Goal: Task Accomplishment & Management: Complete application form

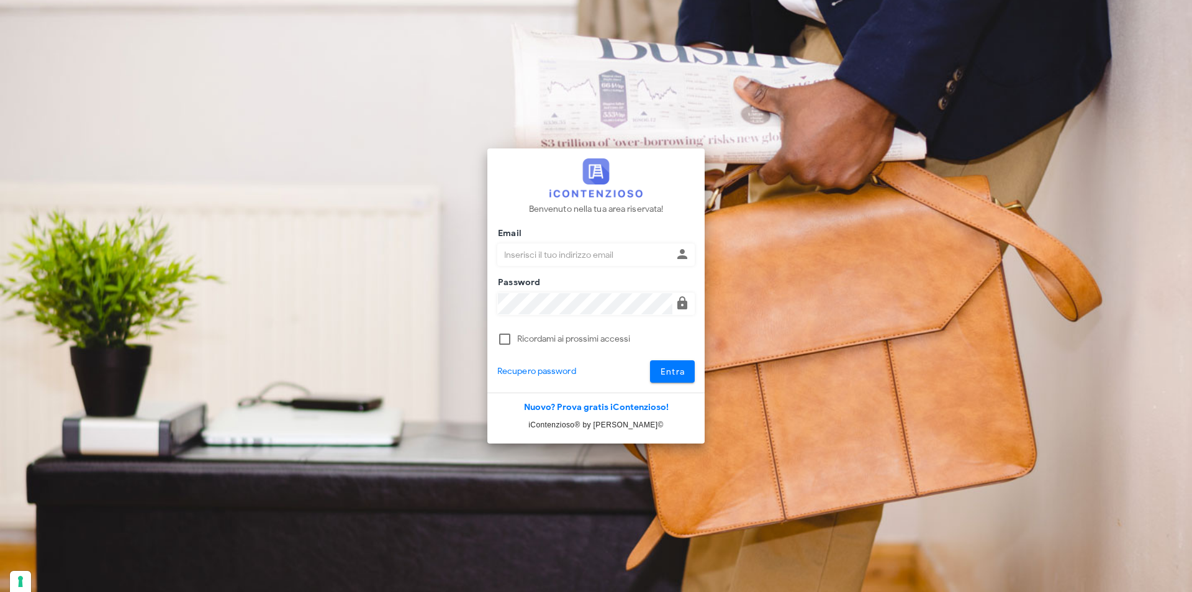
type input "[EMAIL_ADDRESS][DOMAIN_NAME]"
click at [650, 360] on button "Entra" at bounding box center [672, 371] width 45 height 22
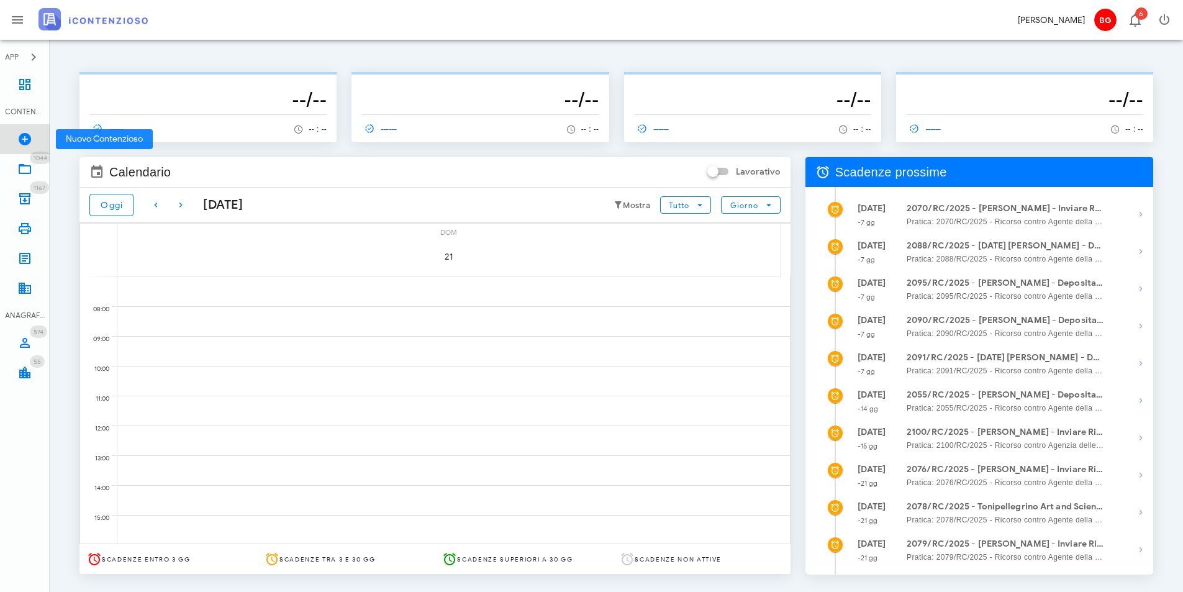
click at [25, 130] on link "Nuovo Contenzioso" at bounding box center [25, 139] width 50 height 30
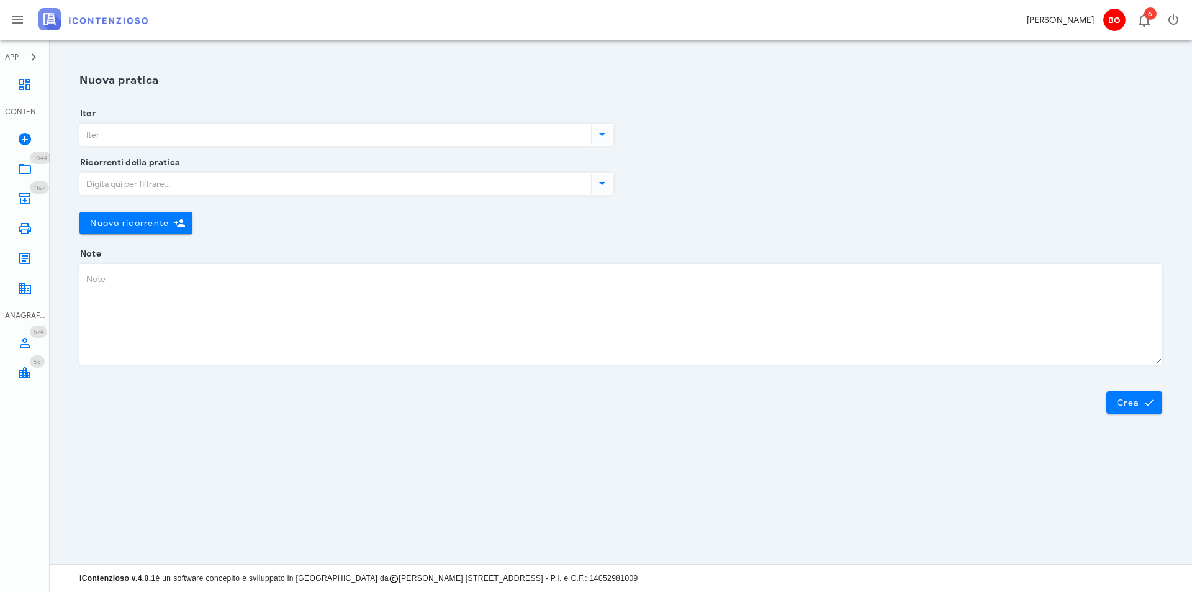
click at [183, 119] on div "Iter" at bounding box center [346, 138] width 534 height 49
click at [179, 127] on input "Iter" at bounding box center [334, 134] width 509 height 21
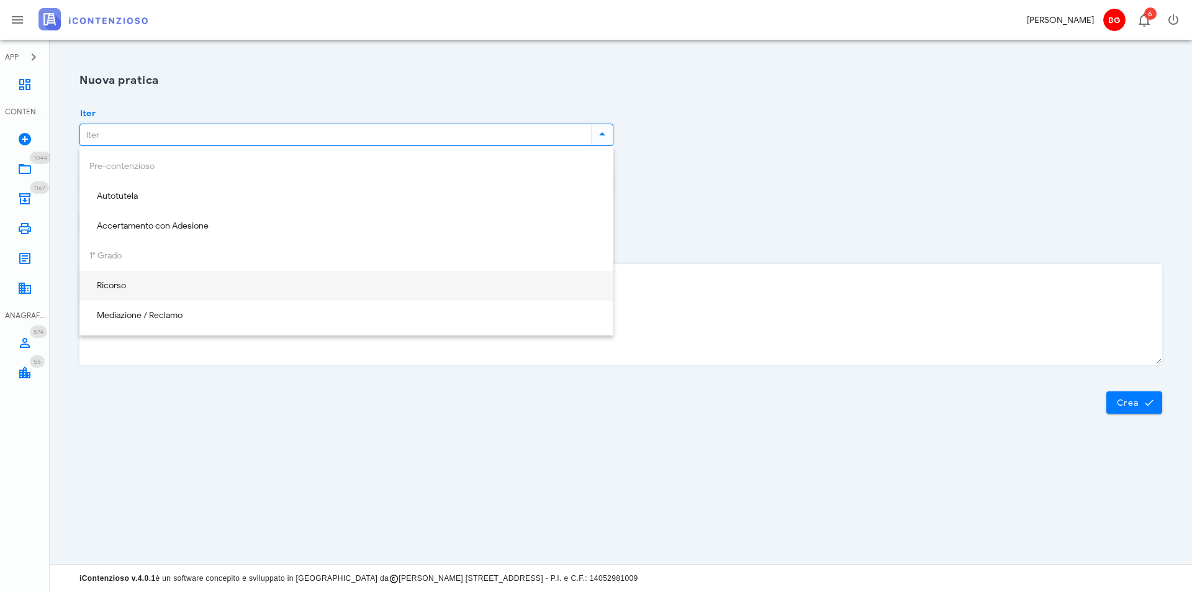
click at [185, 283] on div "Ricorso" at bounding box center [346, 286] width 514 height 11
type input "Ricorso"
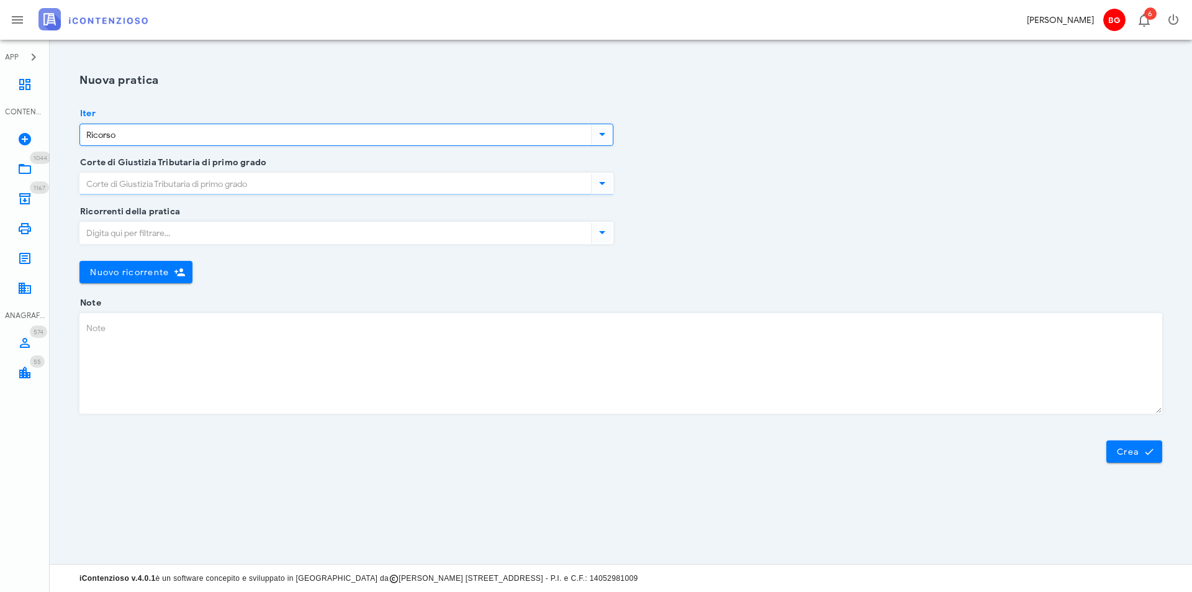
click at [208, 192] on input "Corte di Giustizia Tributaria di primo grado" at bounding box center [334, 183] width 509 height 21
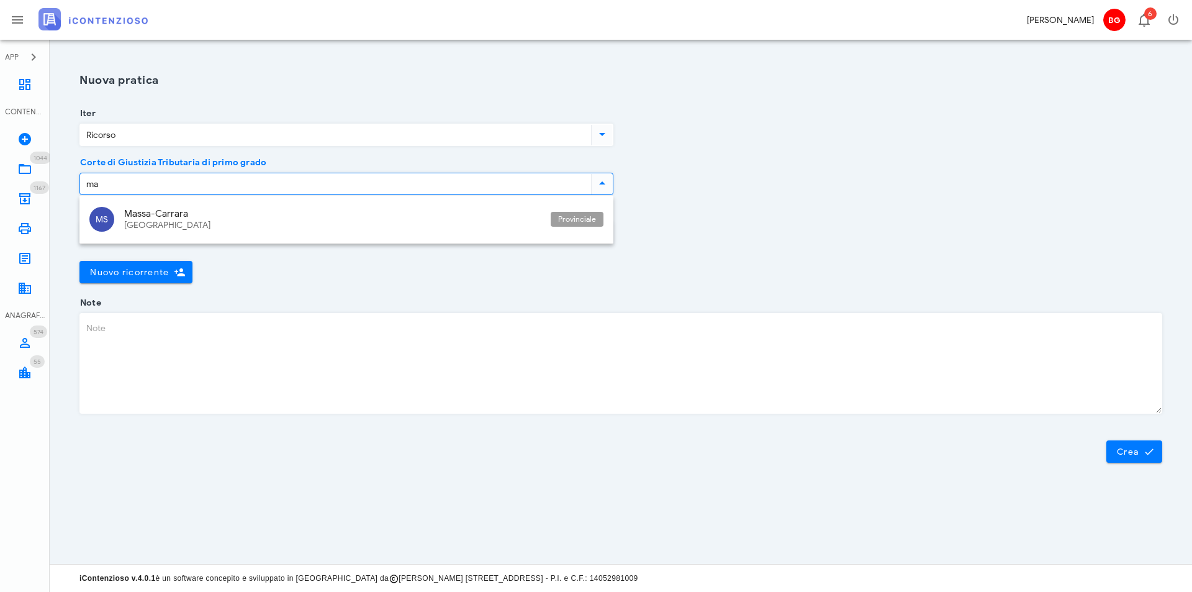
type input "m"
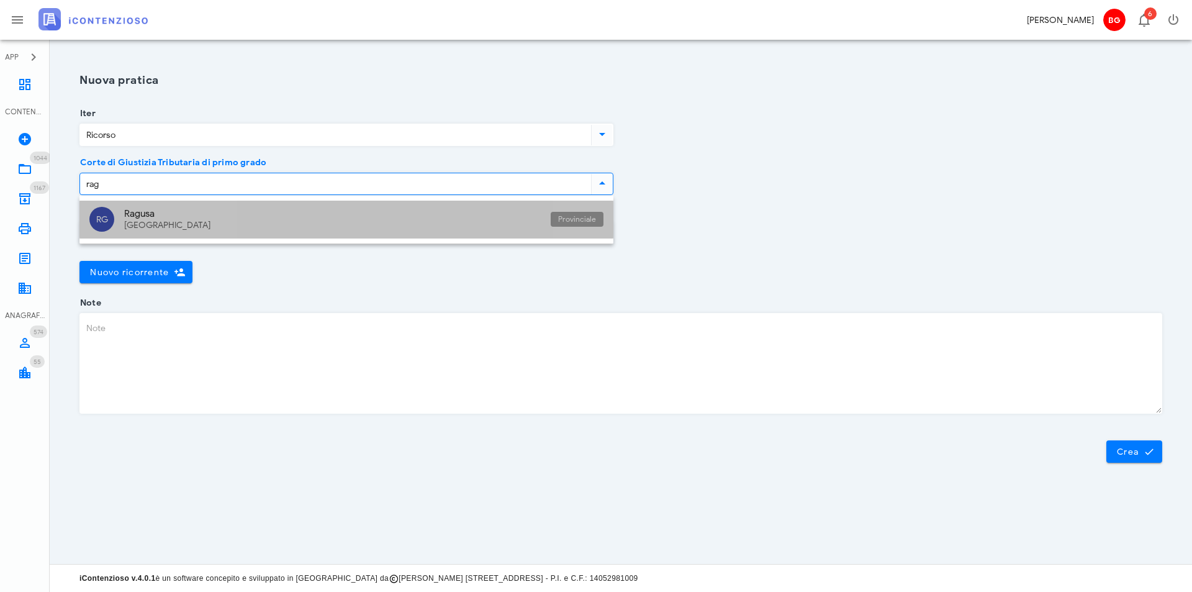
click at [206, 217] on div "Ragusa" at bounding box center [332, 213] width 417 height 11
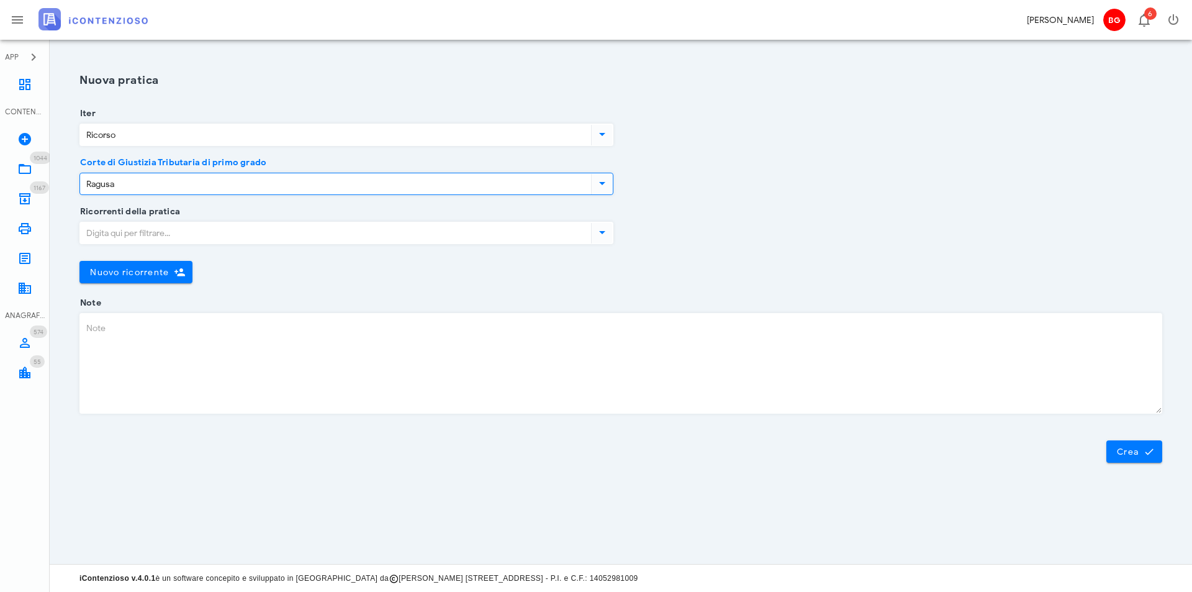
type input "Ragusa"
click at [196, 224] on input "Ricorrenti della pratica" at bounding box center [334, 232] width 509 height 21
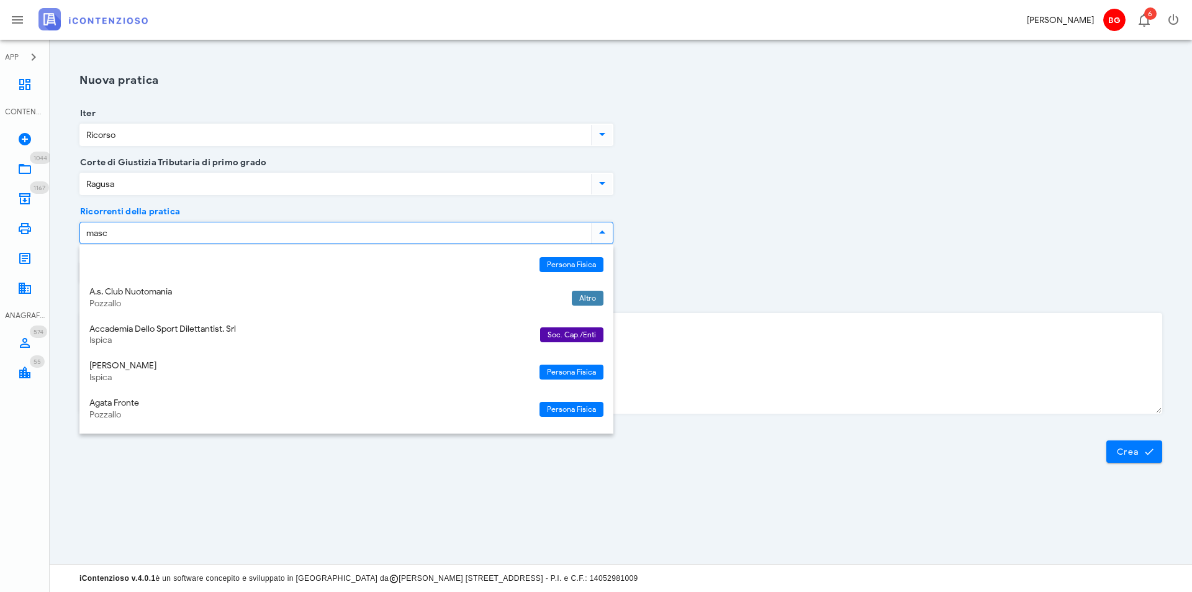
type input "masci"
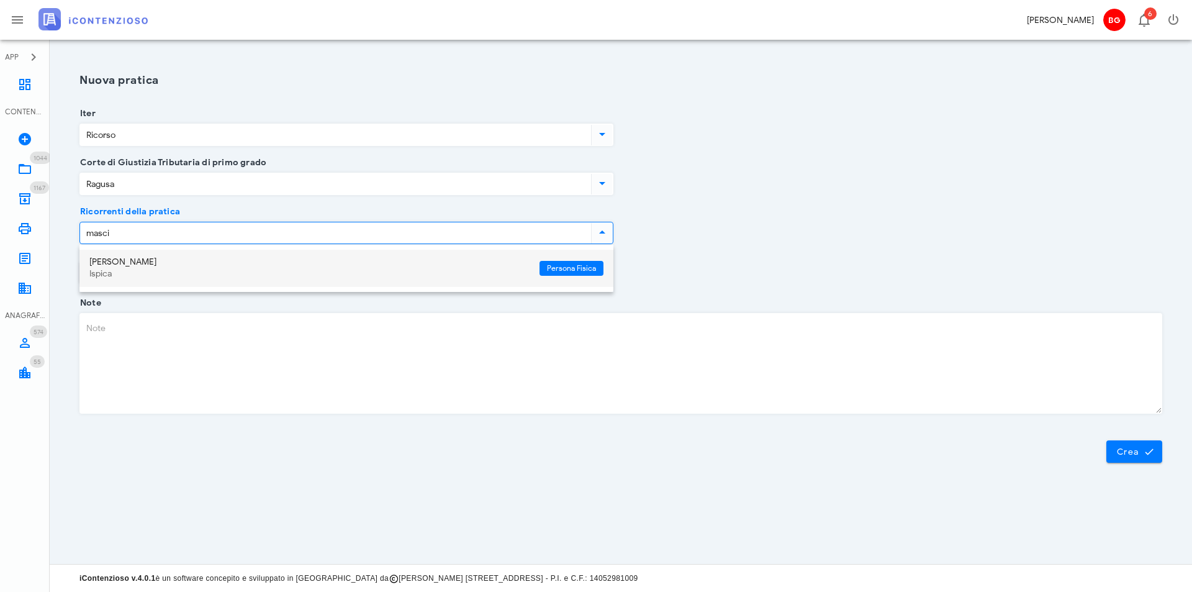
click at [184, 259] on div "Giuseppe Masciarò" at bounding box center [309, 262] width 440 height 11
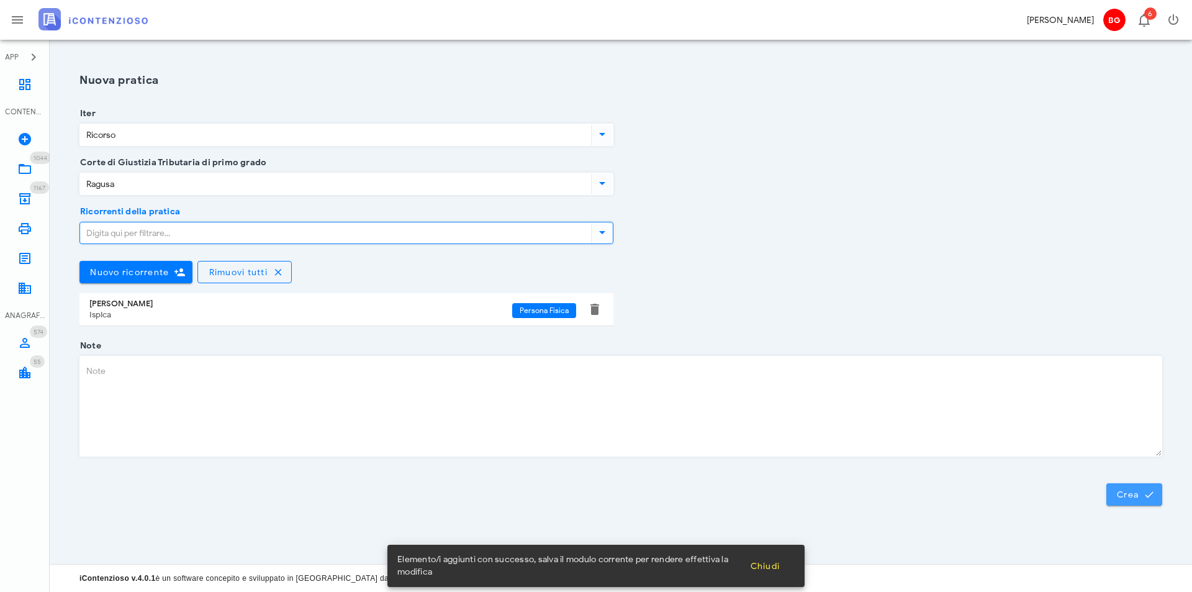
click at [1139, 495] on span "Crea" at bounding box center [1134, 494] width 36 height 11
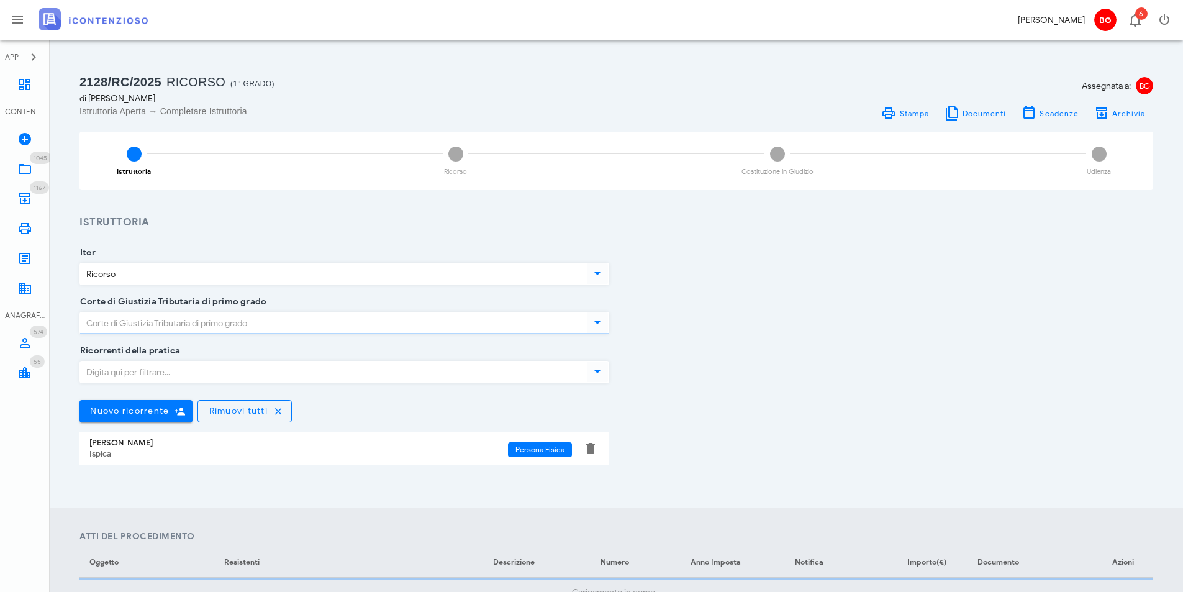
type input "Ragusa"
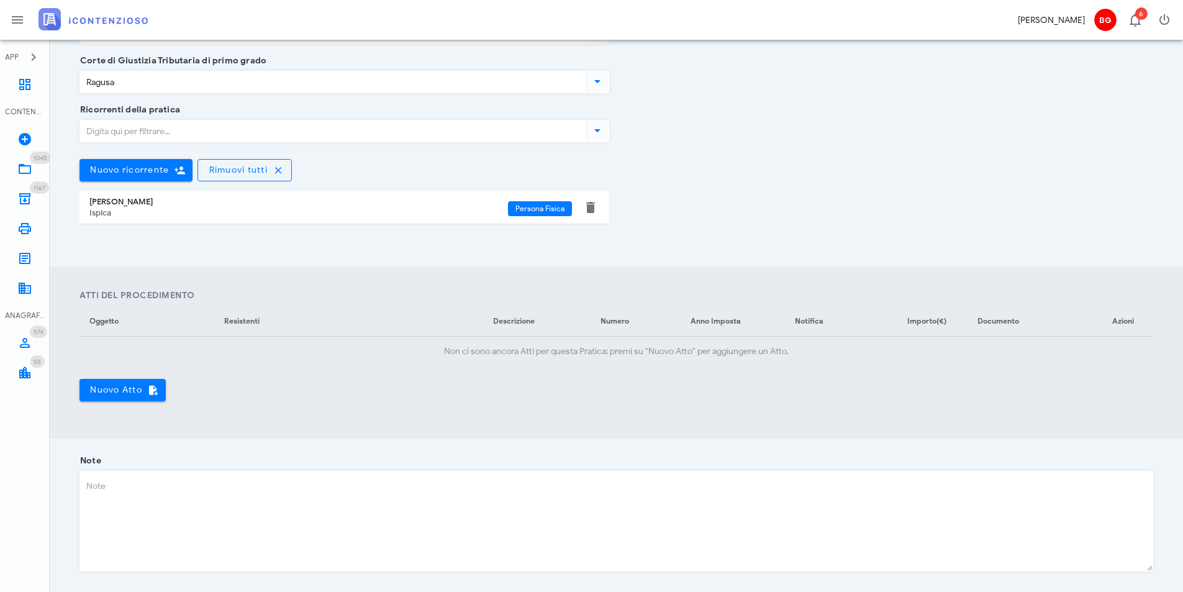
scroll to position [248, 0]
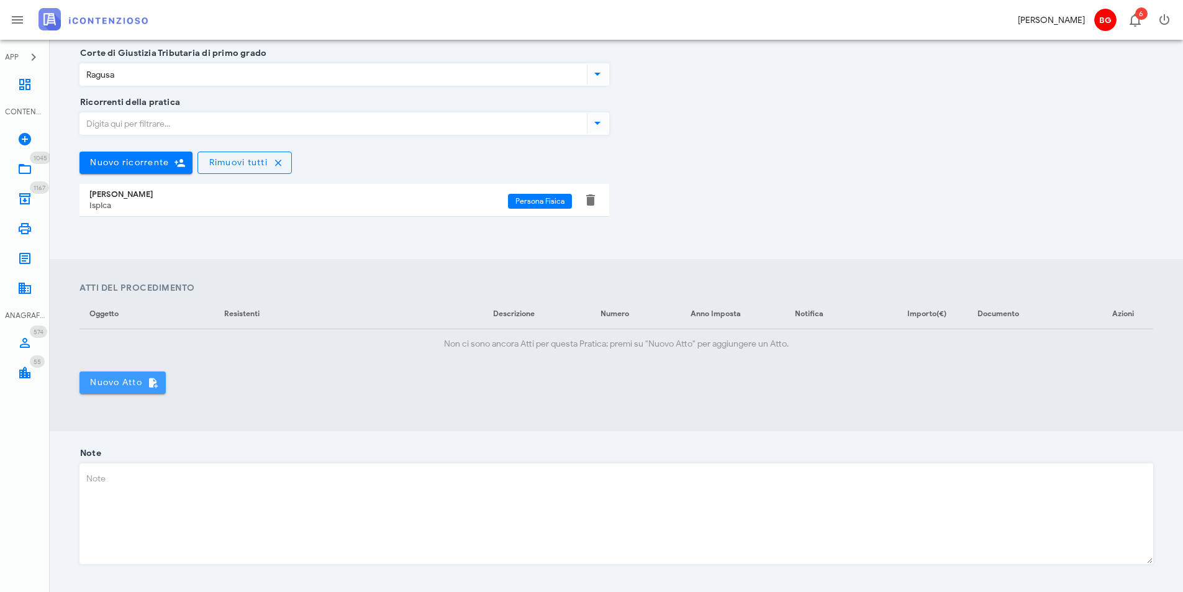
click at [117, 384] on span "Nuovo Atto" at bounding box center [122, 382] width 66 height 11
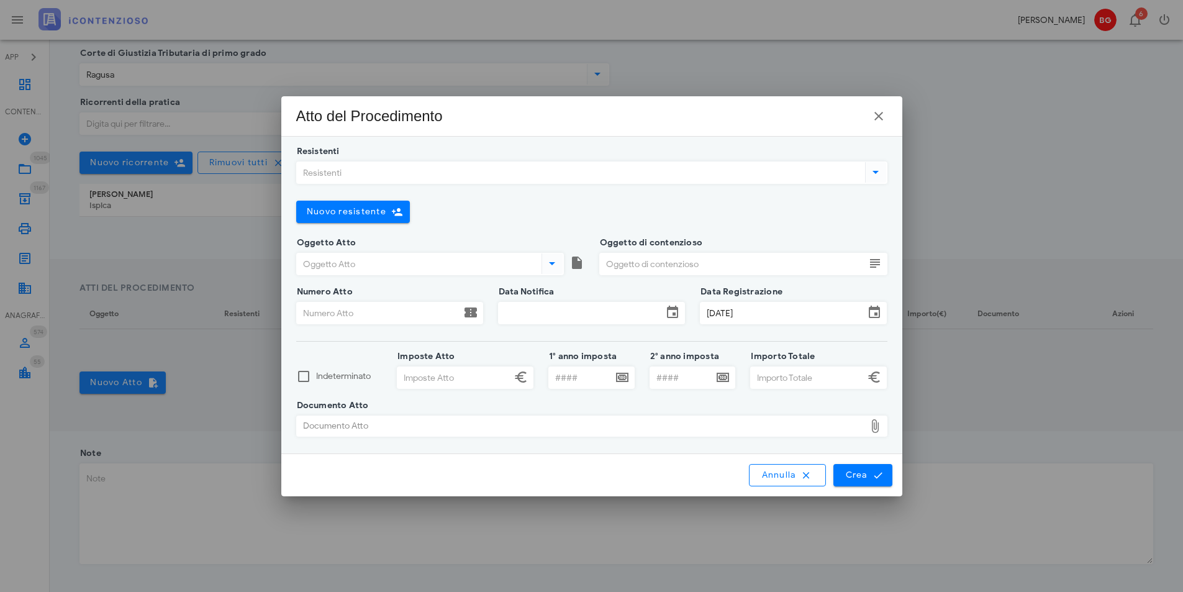
click at [420, 174] on input "Resistenti" at bounding box center [580, 172] width 566 height 21
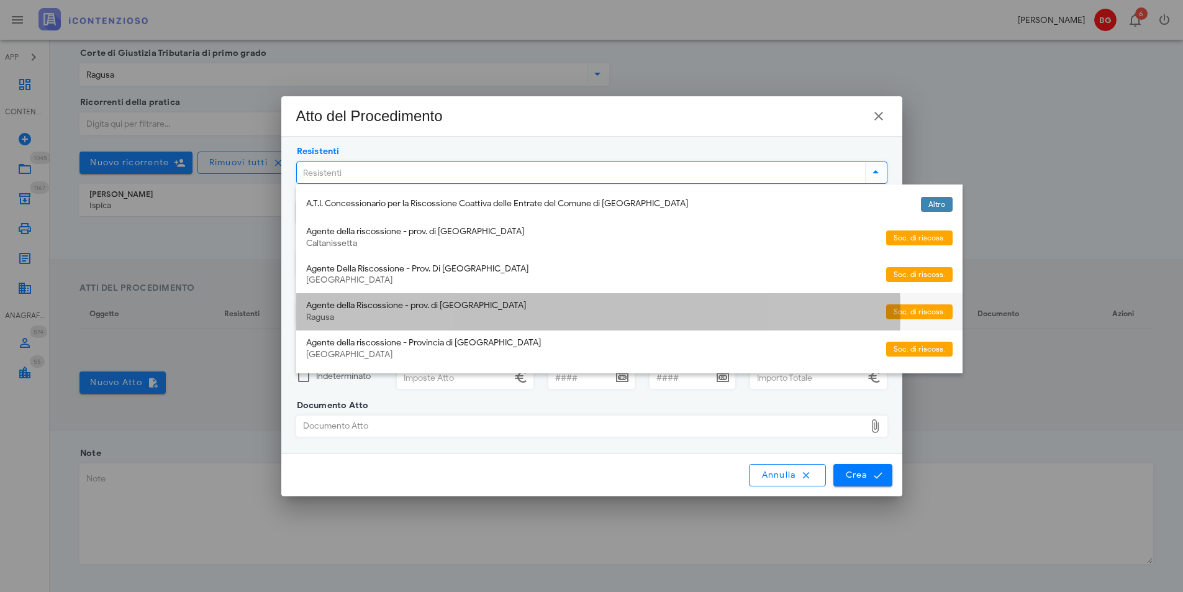
click at [411, 311] on div "Agente della Riscossione - prov. di Ragusa Ragusa" at bounding box center [591, 311] width 570 height 37
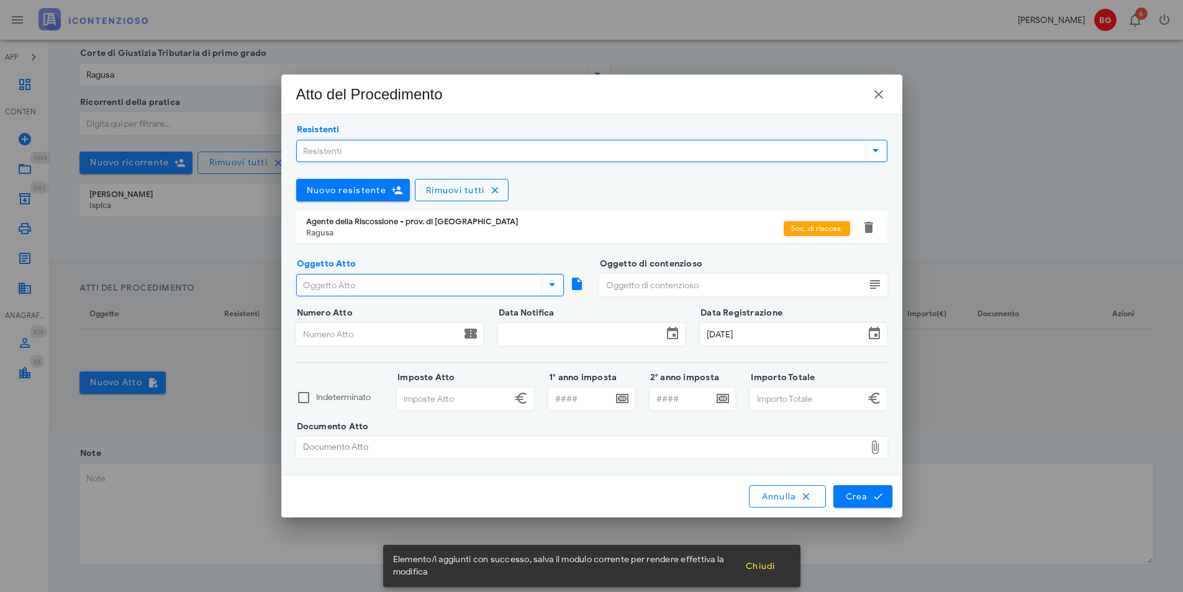
click at [361, 287] on input "Oggetto Atto" at bounding box center [418, 284] width 242 height 21
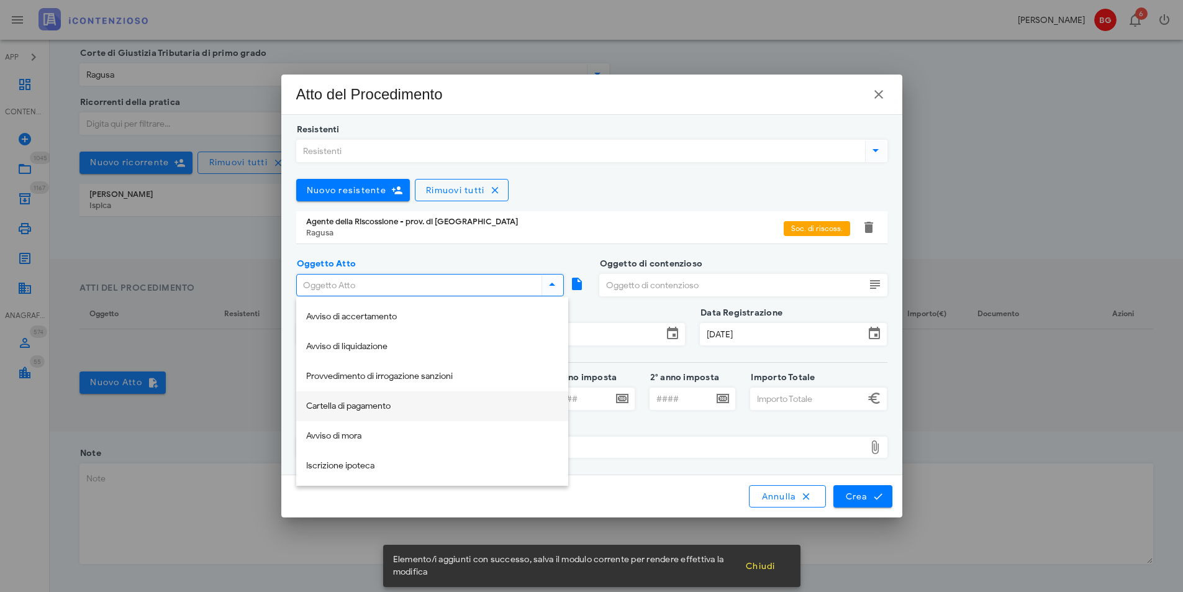
click at [367, 402] on div "Cartella di pagamento" at bounding box center [432, 406] width 252 height 11
type input "Cartella di pagamento"
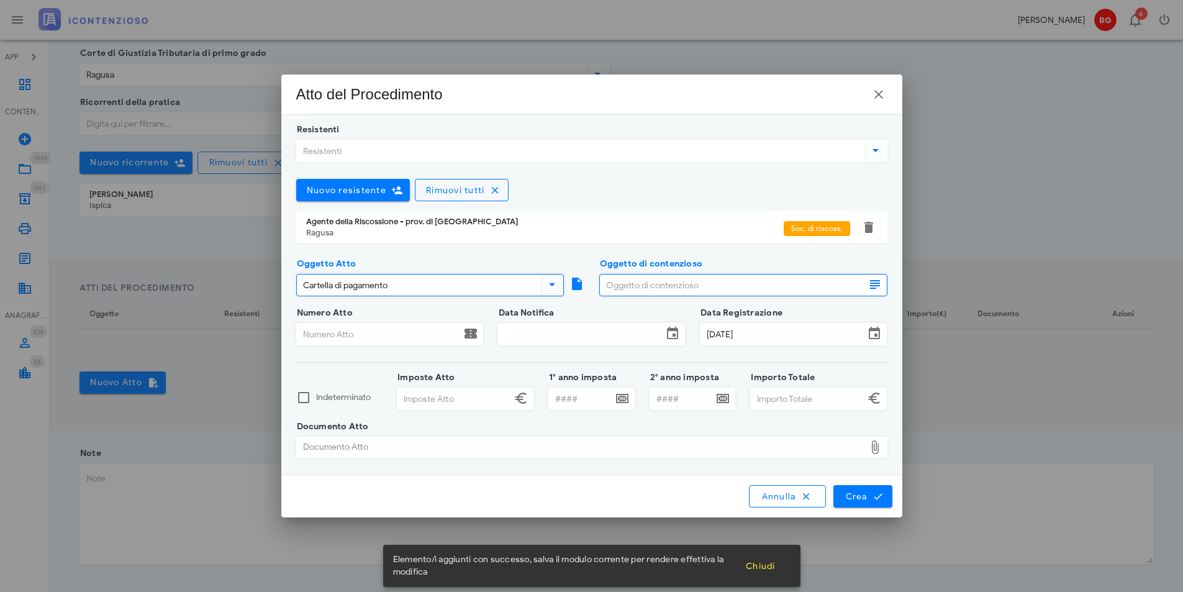
click at [674, 284] on input "Oggetto di contenzioso" at bounding box center [732, 284] width 265 height 21
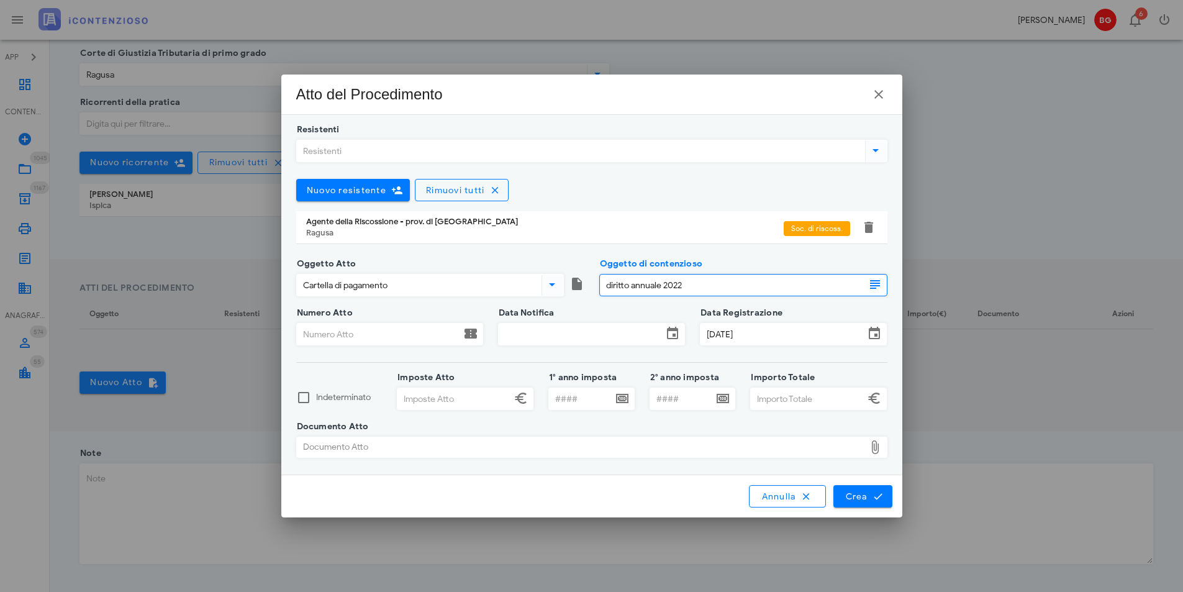
type input "diritto annuale 2022"
click at [386, 327] on input "Numero Atto" at bounding box center [379, 334] width 164 height 21
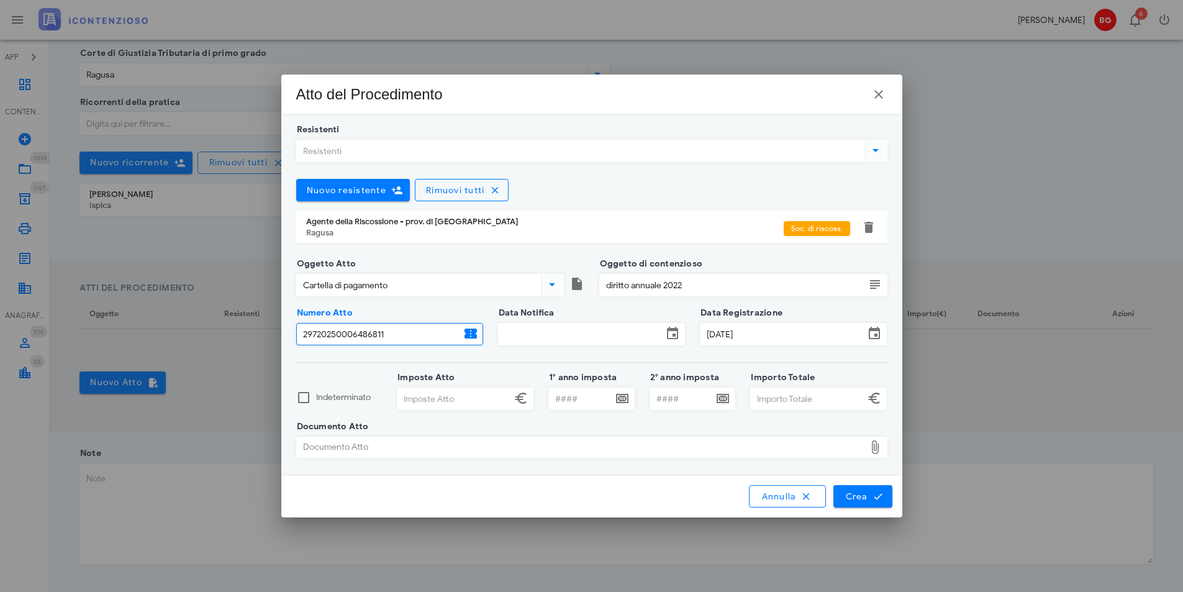
type input "29720250006486811"
click at [535, 337] on input "Data Notifica" at bounding box center [581, 334] width 164 height 21
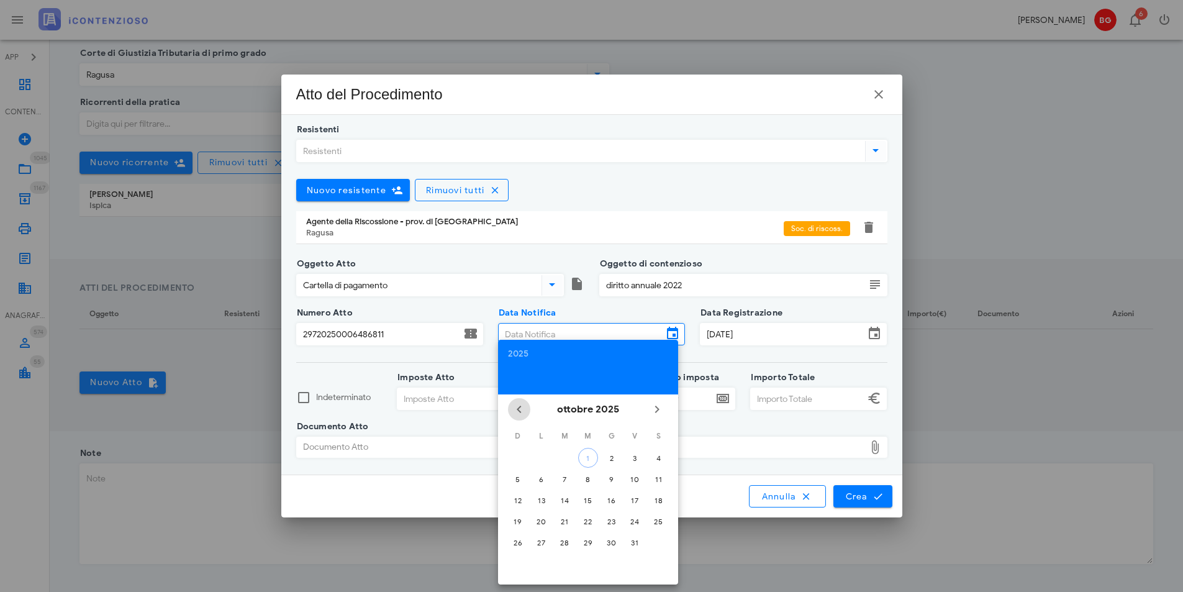
click at [512, 406] on icon "Il mese scorso" at bounding box center [519, 409] width 15 height 15
click at [653, 523] on div "27" at bounding box center [658, 521] width 20 height 9
type input "27/09/2025"
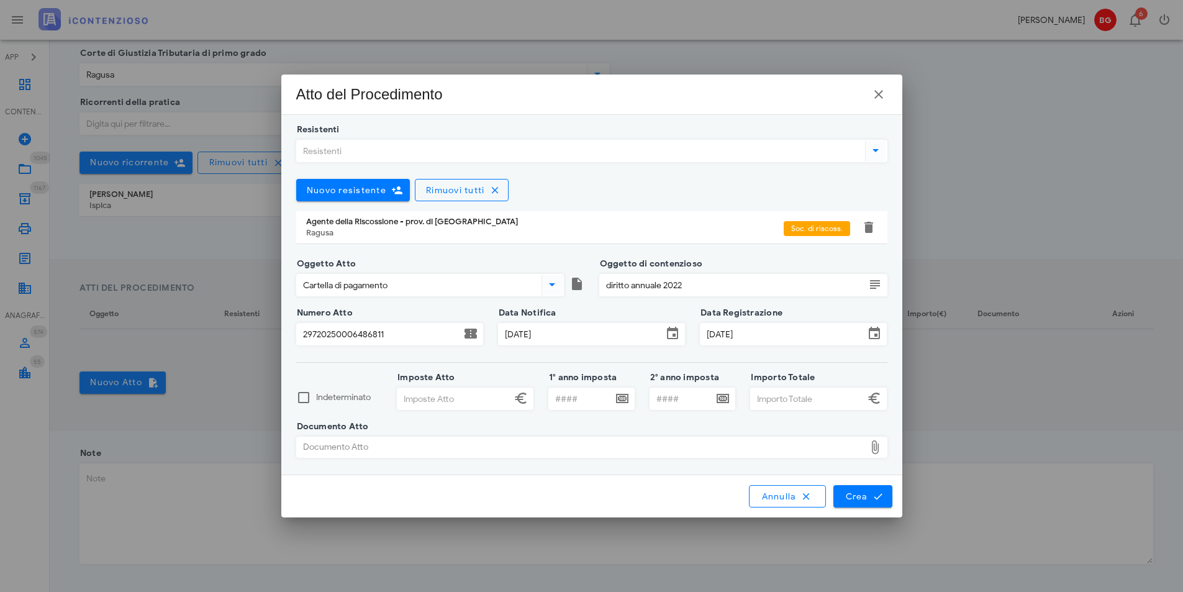
click at [432, 394] on input "Imposte Atto" at bounding box center [454, 398] width 114 height 21
type input "102,11"
click at [842, 389] on input "Importo Totale" at bounding box center [808, 398] width 114 height 21
click at [680, 448] on div "Documento Atto" at bounding box center [581, 447] width 568 height 20
type input "107,99"
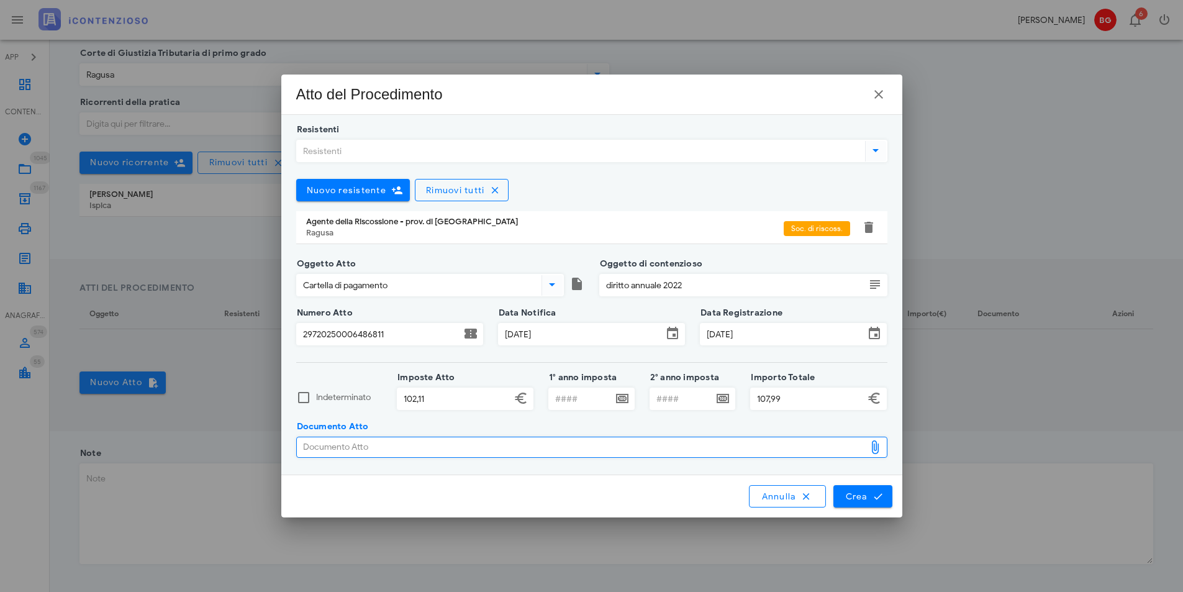
type input "C:\fakepath\7439.pdf"
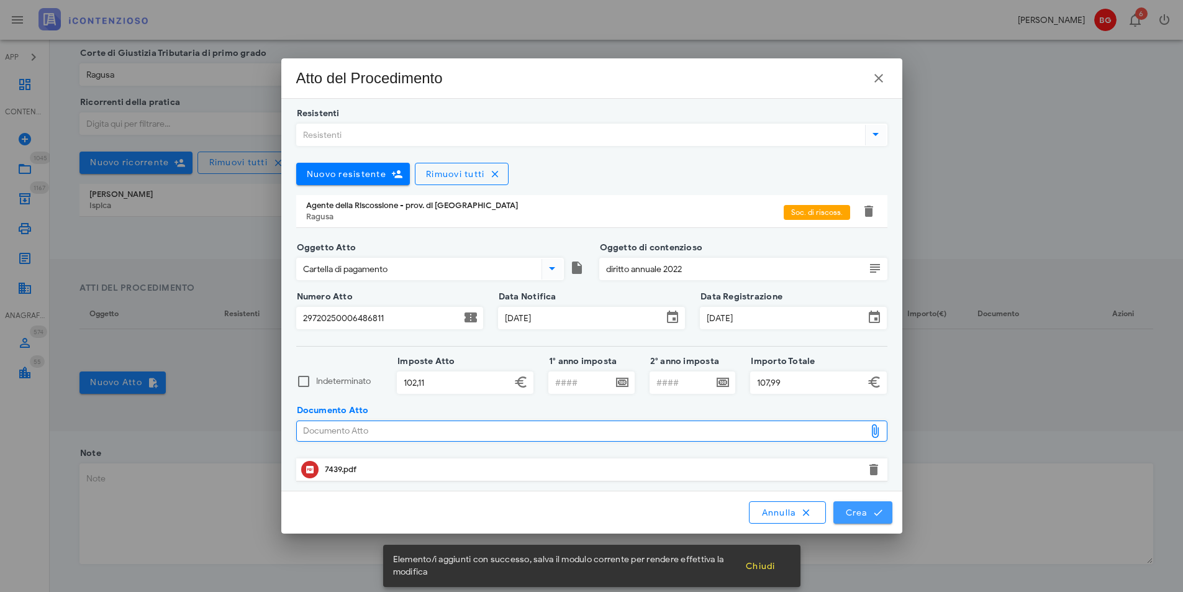
click at [877, 511] on icon "submit" at bounding box center [877, 512] width 11 height 11
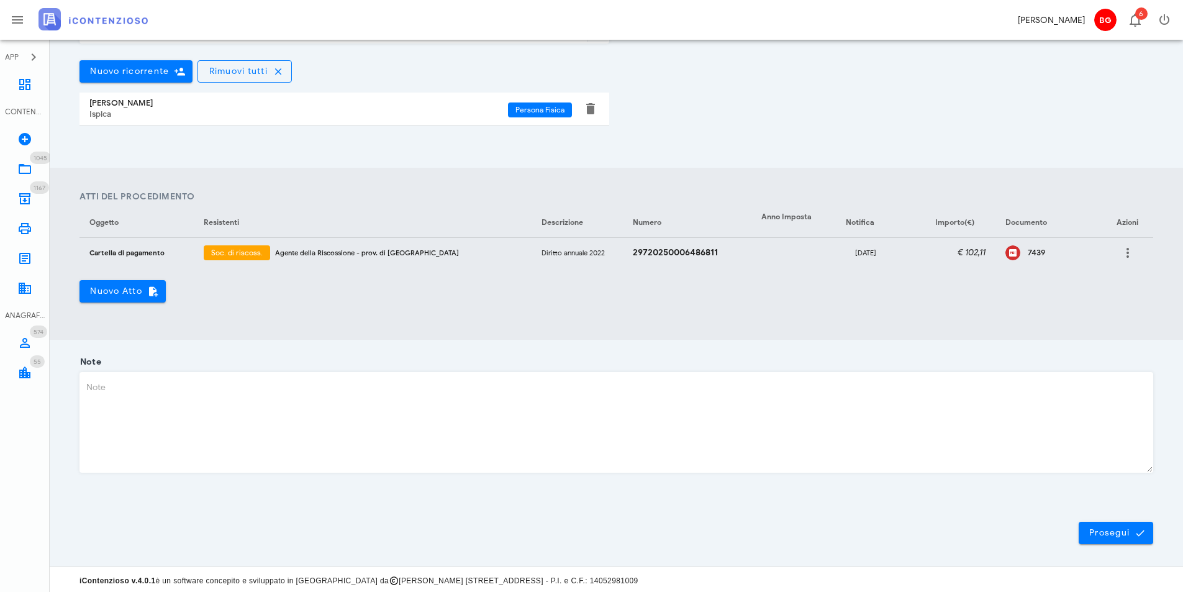
scroll to position [342, 0]
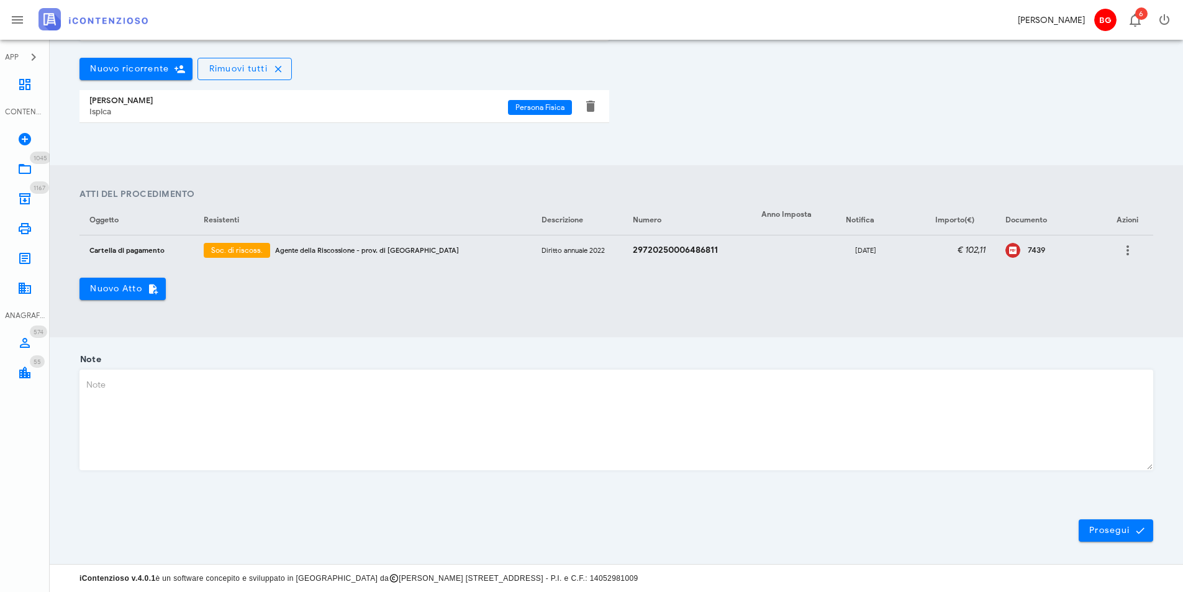
click at [1125, 516] on div "Prosegui" at bounding box center [616, 525] width 1088 height 32
click at [1120, 520] on button "Prosegui" at bounding box center [1116, 530] width 75 height 22
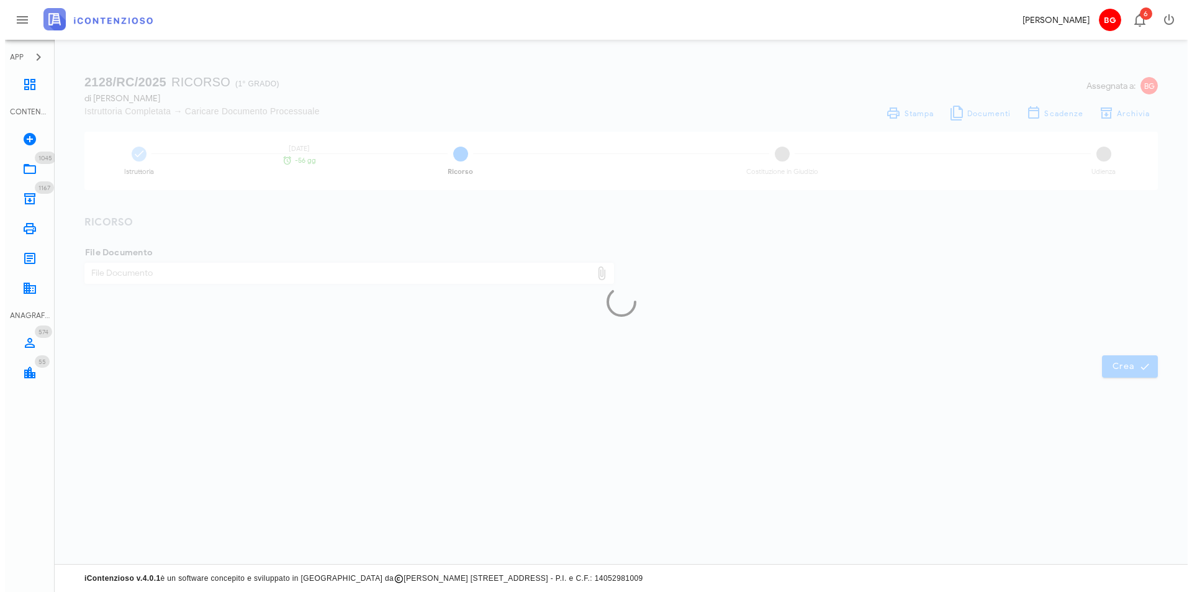
scroll to position [0, 0]
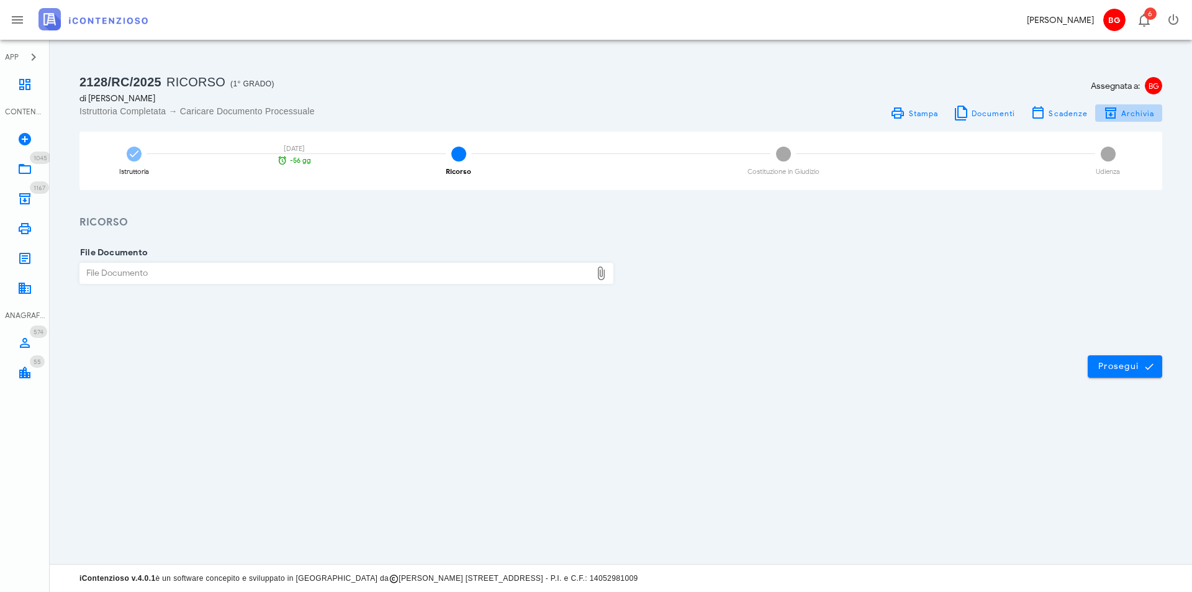
click at [1139, 113] on span "Archivia" at bounding box center [1138, 113] width 34 height 9
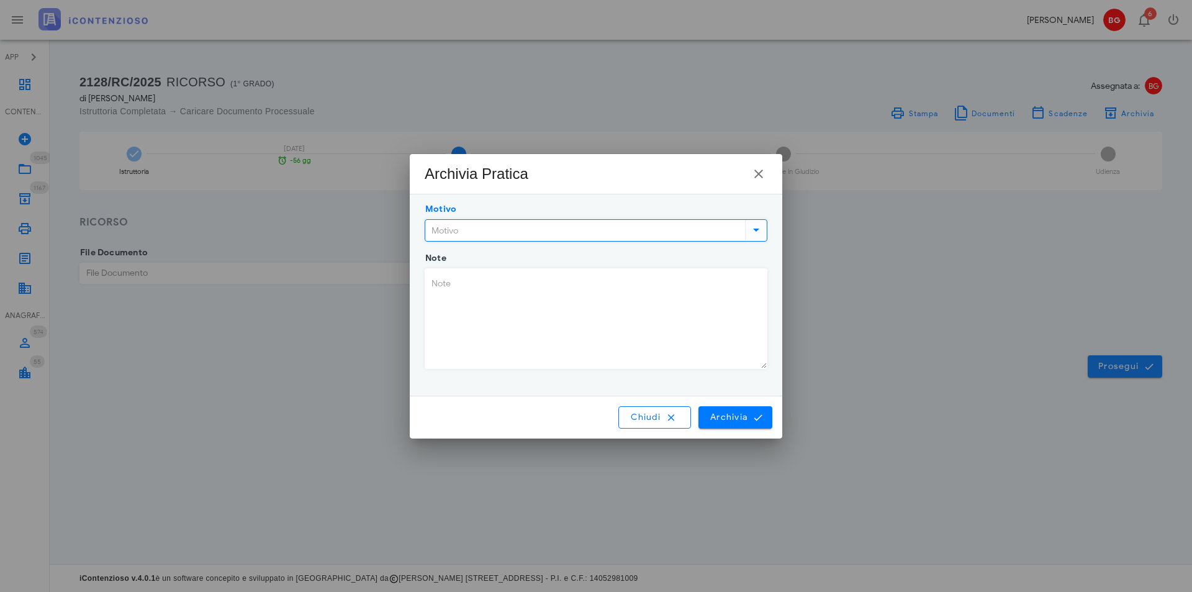
click at [597, 225] on input "Motivo" at bounding box center [583, 230] width 317 height 21
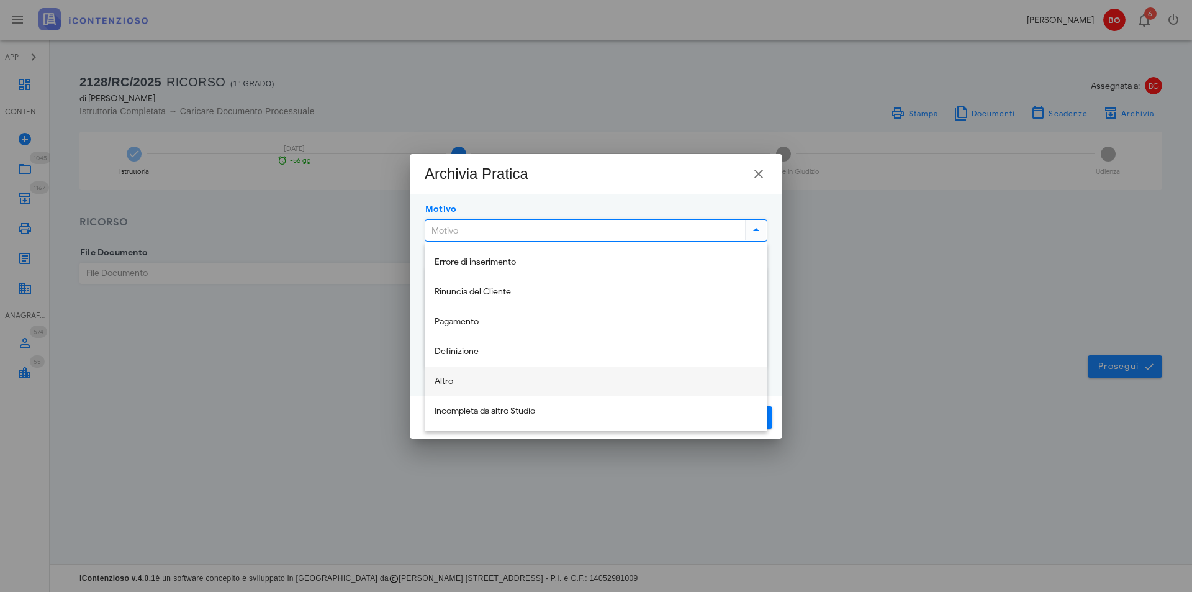
click at [517, 376] on div "Altro" at bounding box center [596, 381] width 323 height 11
type input "Altro"
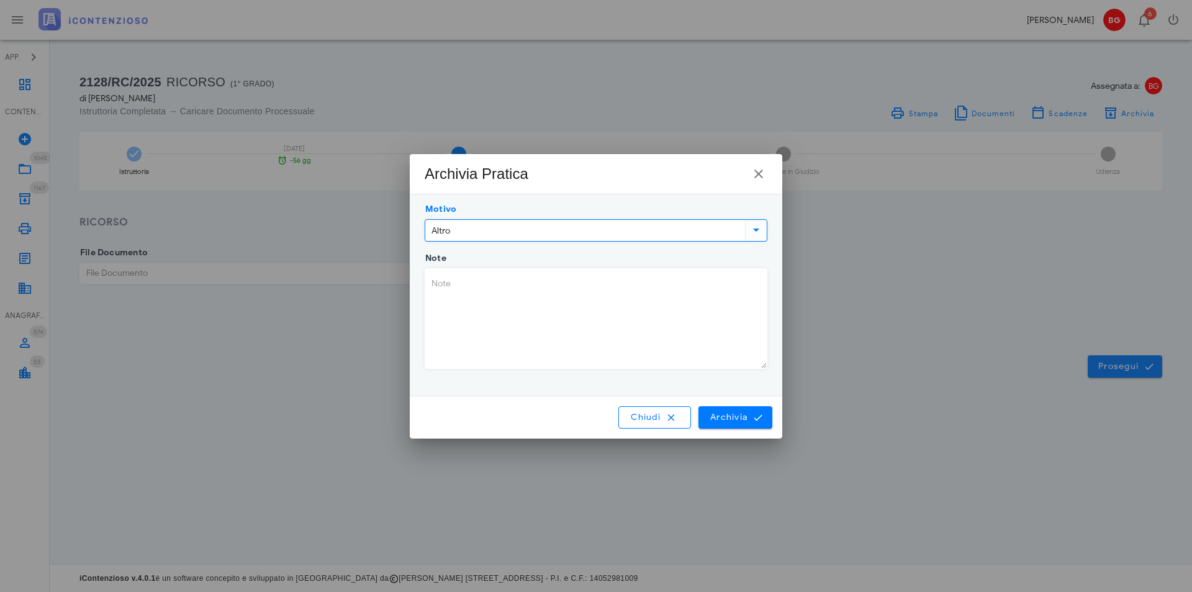
click at [543, 321] on textarea "Note" at bounding box center [596, 318] width 342 height 99
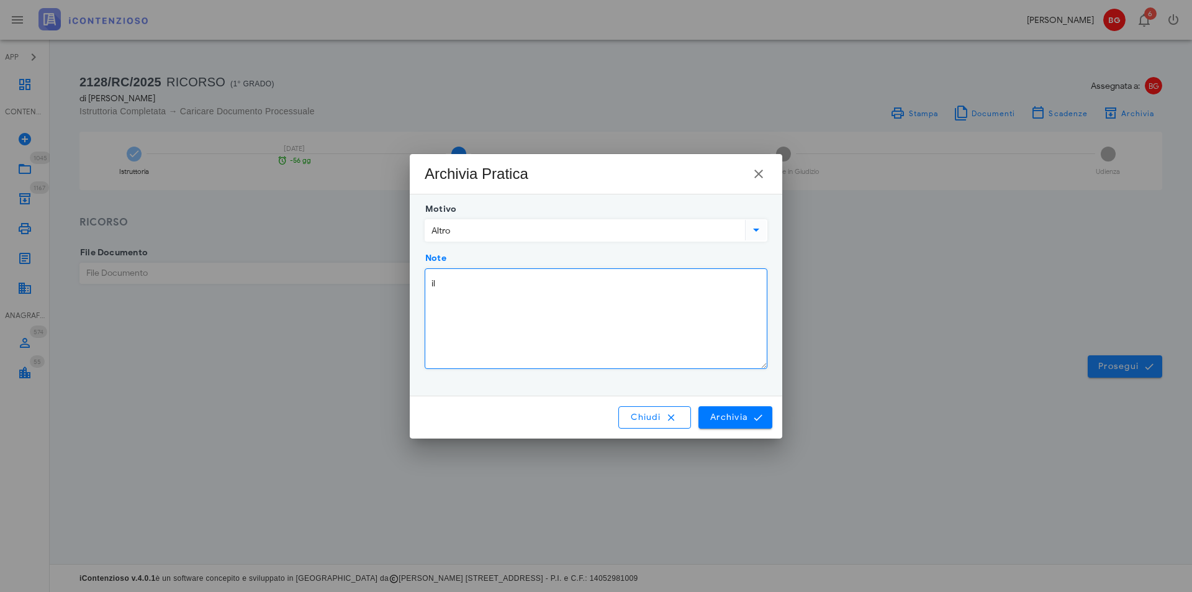
type textarea "i"
type textarea "Aspetta la rottamazione , detto dal sig. masciarò il 30/09/2025"
click at [717, 412] on span "Archivia" at bounding box center [736, 417] width 52 height 11
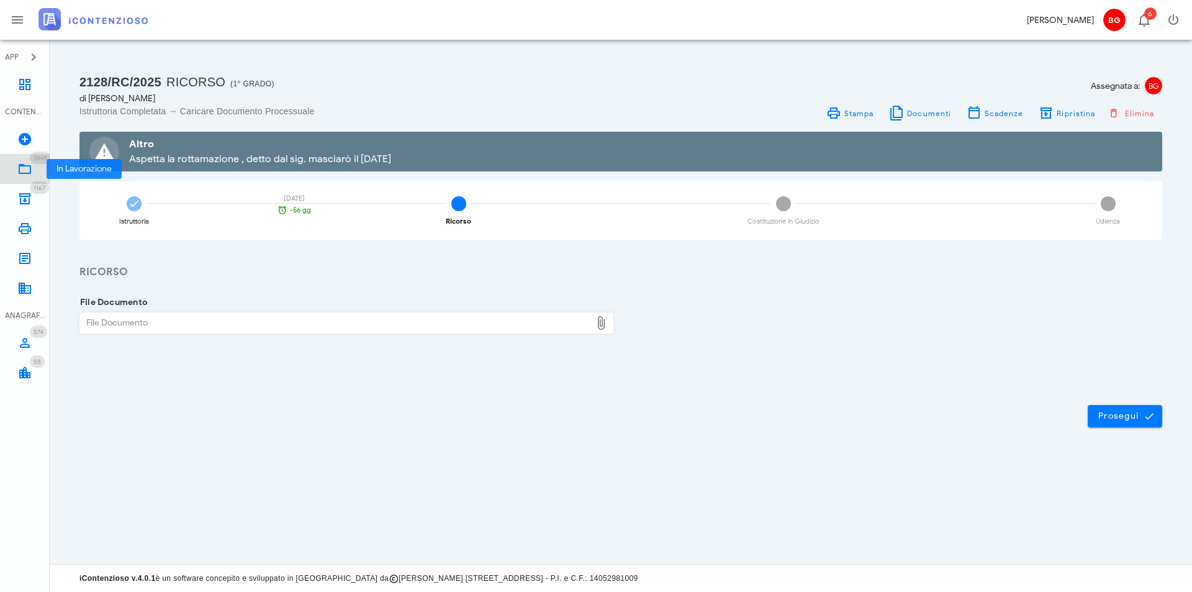
click at [15, 170] on link "1045 In Lavorazione 1045" at bounding box center [25, 169] width 50 height 30
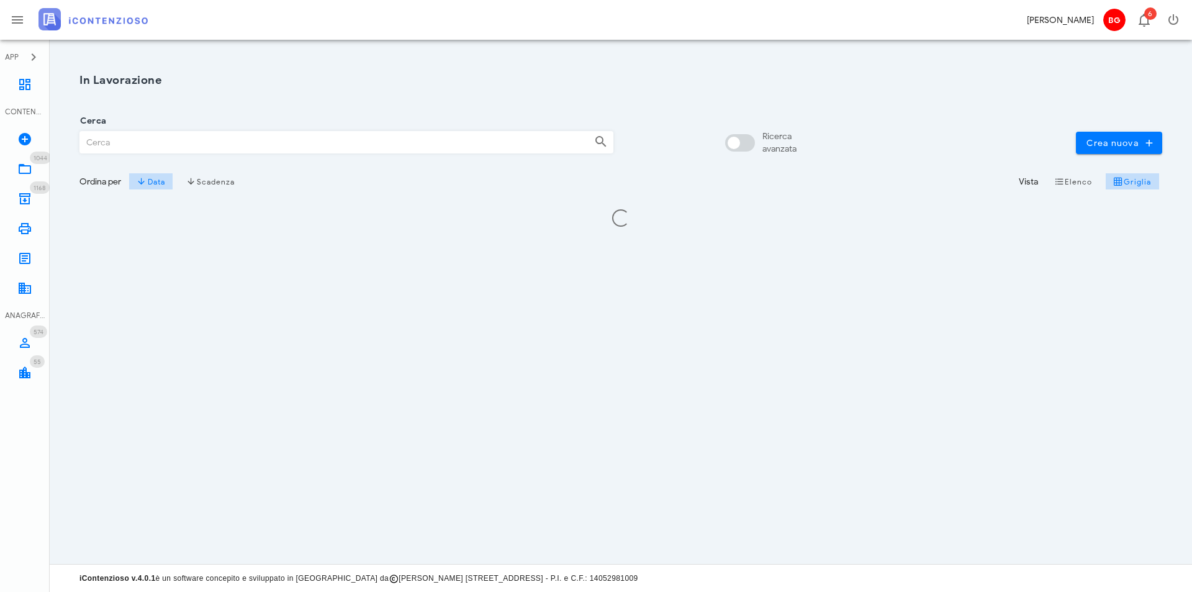
click at [186, 140] on input "Cerca" at bounding box center [332, 142] width 504 height 21
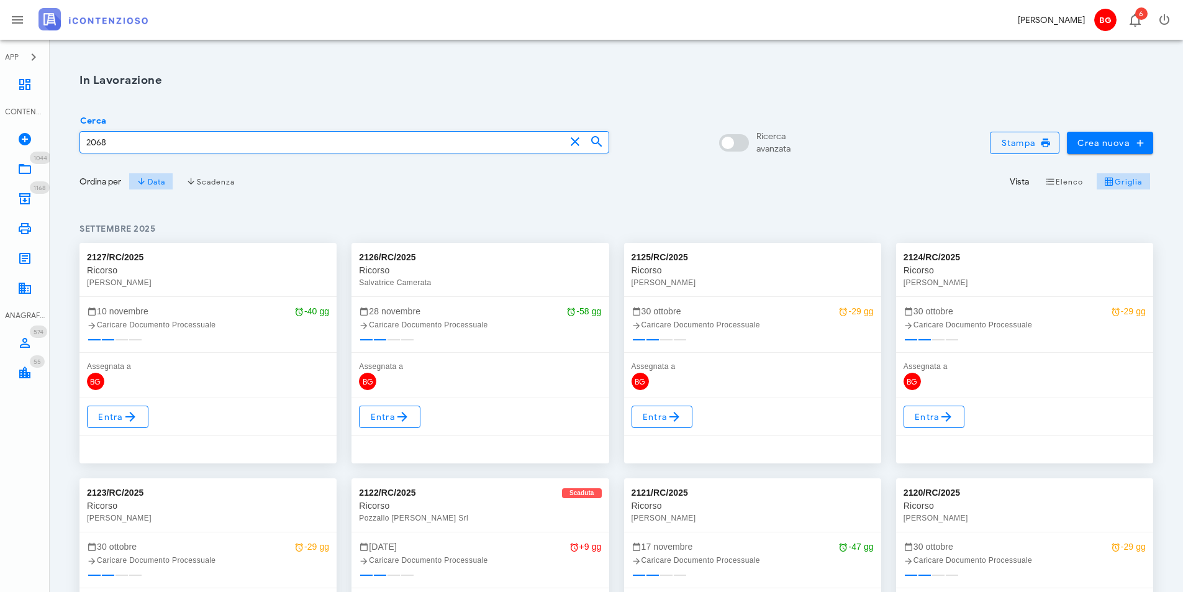
type input "2068"
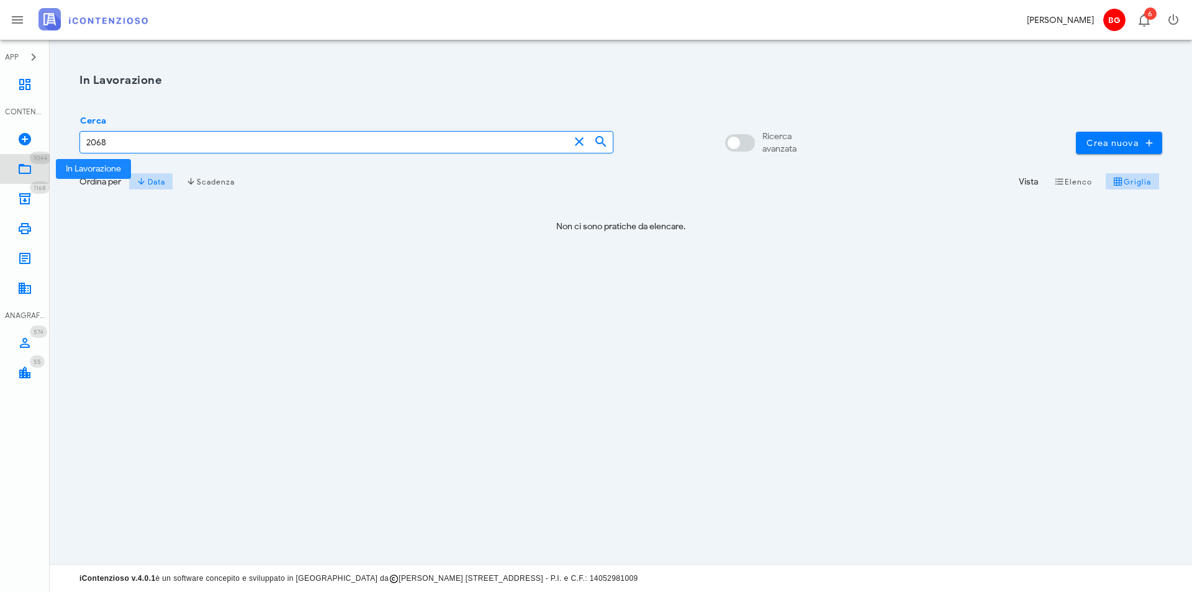
click at [21, 170] on icon at bounding box center [24, 168] width 15 height 15
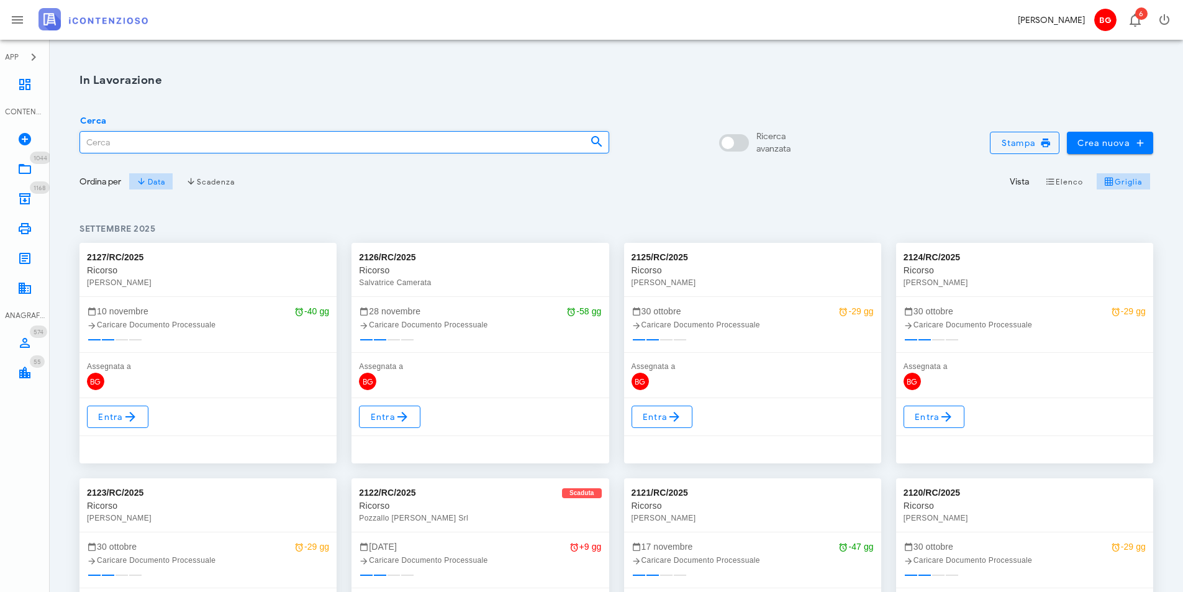
drag, startPoint x: 140, startPoint y: 149, endPoint x: 135, endPoint y: 144, distance: 7.5
click at [141, 149] on input "Cerca" at bounding box center [330, 142] width 500 height 21
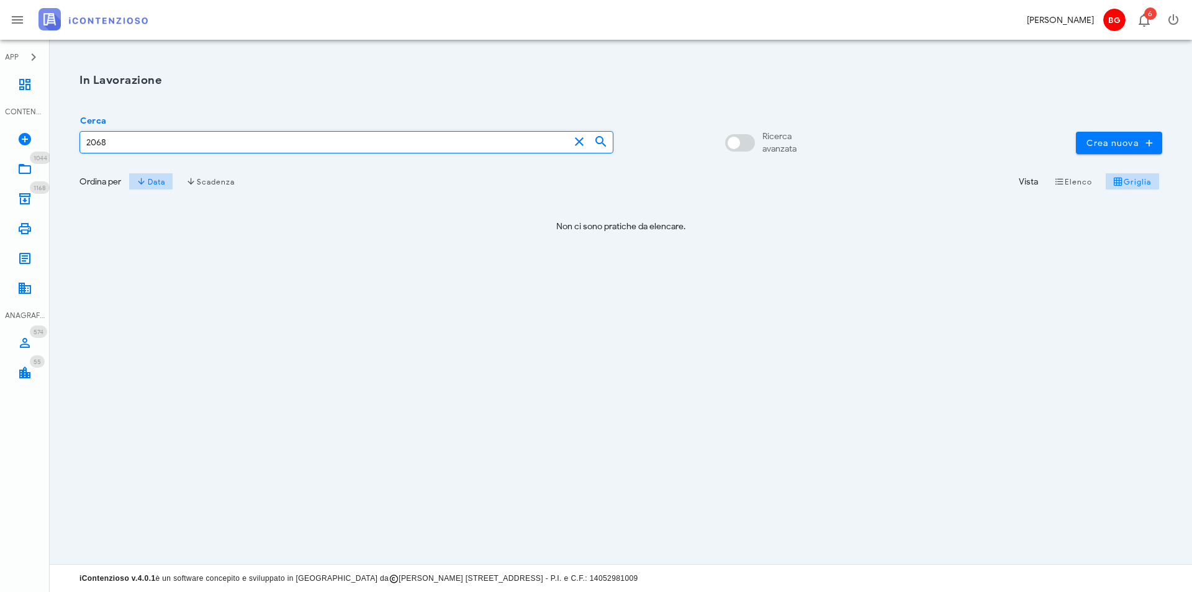
type input "2068"
click at [29, 196] on icon at bounding box center [24, 198] width 15 height 15
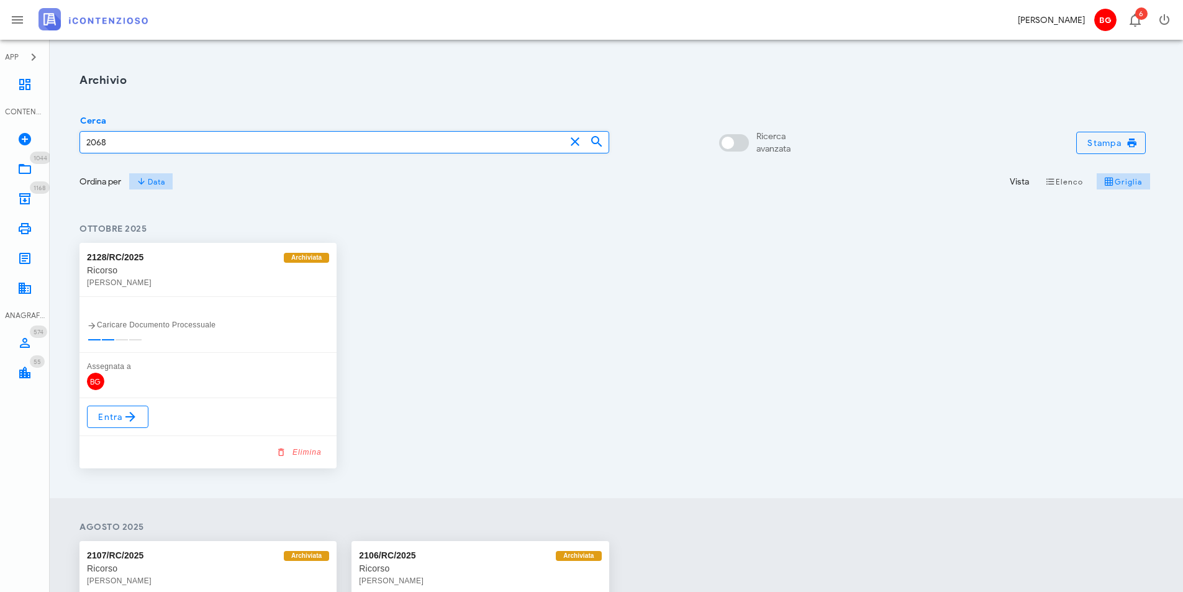
type input "2068"
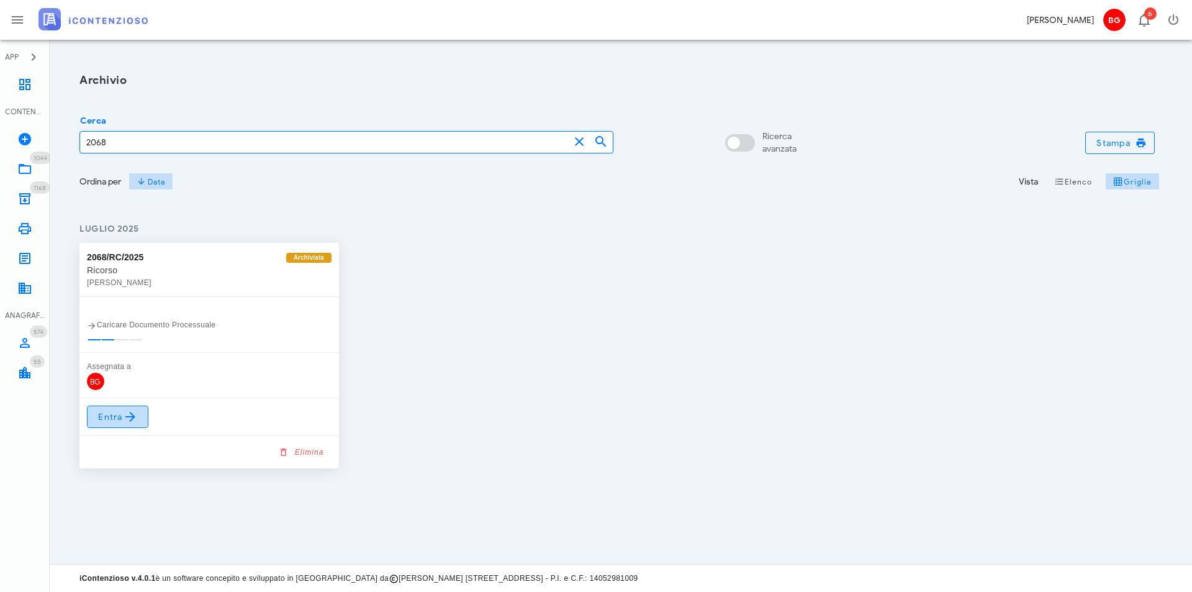
click at [104, 415] on span "Entra" at bounding box center [117, 416] width 40 height 15
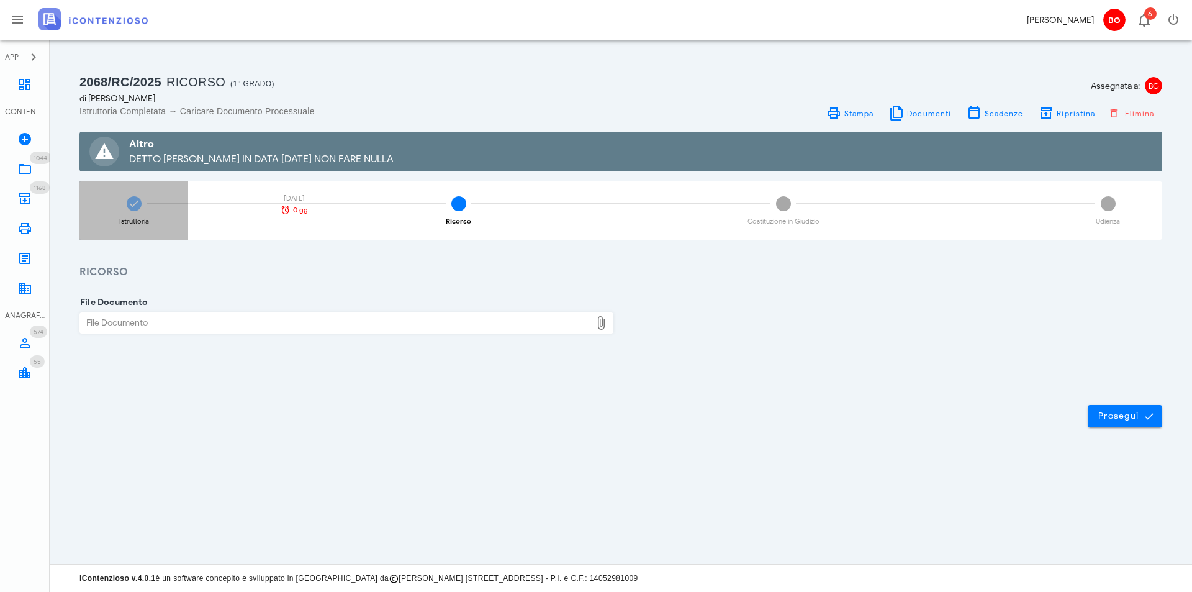
click at [135, 205] on icon at bounding box center [134, 203] width 12 height 12
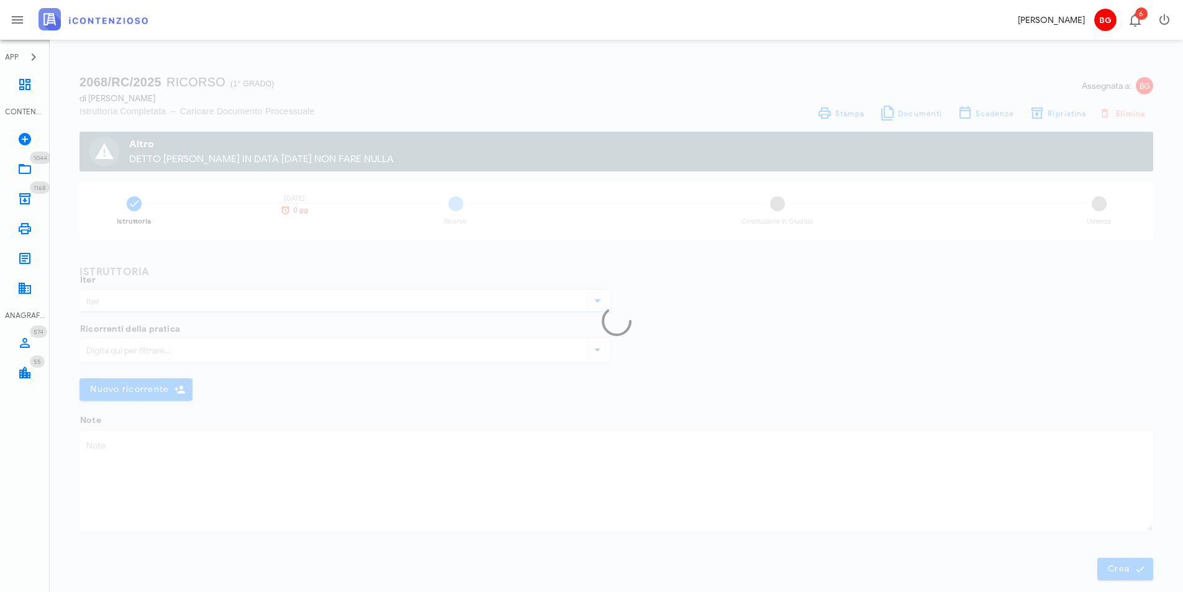
type input "Ricorso"
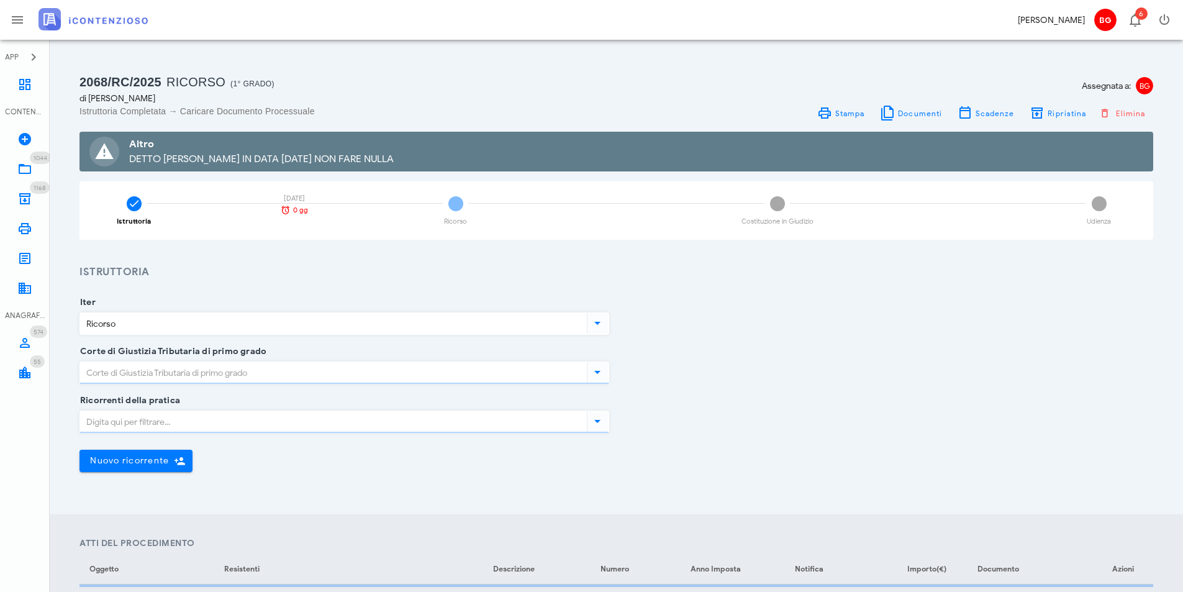
type input "Ragusa"
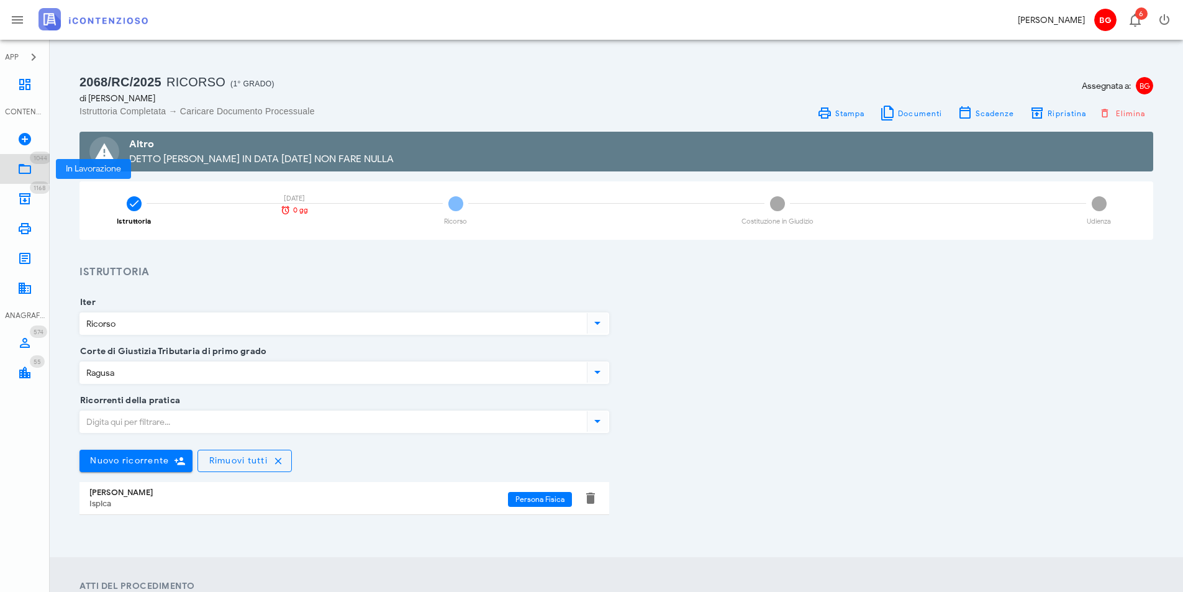
click at [26, 171] on icon at bounding box center [24, 168] width 15 height 15
